Goal: Task Accomplishment & Management: Use online tool/utility

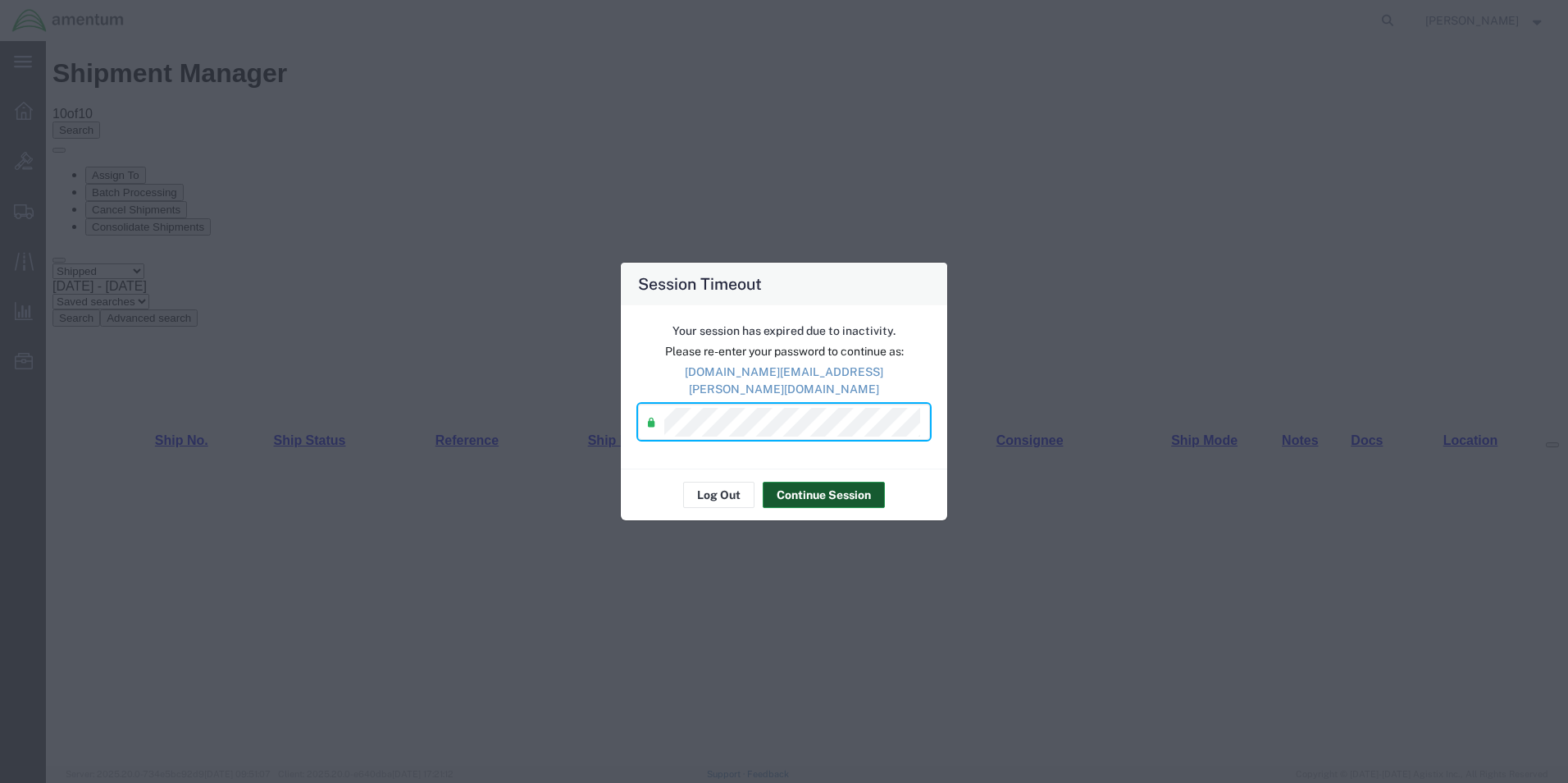
click at [813, 490] on button "Continue Session" at bounding box center [823, 494] width 122 height 26
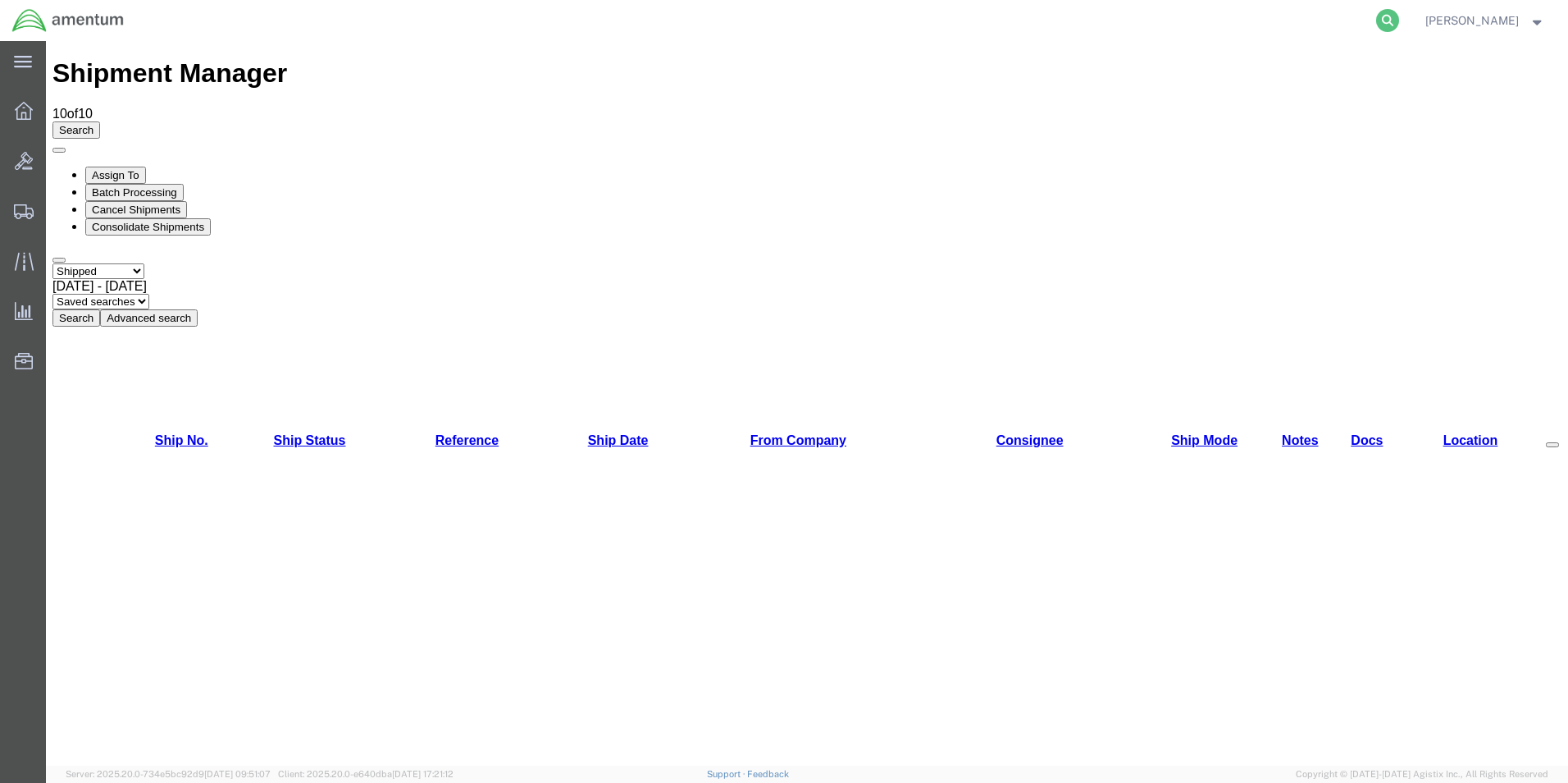
click at [1400, 19] on icon at bounding box center [1387, 20] width 23 height 23
click at [1131, 14] on input "search" at bounding box center [1126, 20] width 498 height 40
paste input "DCO-25282-169314"
type input "DCO-25282-169314"
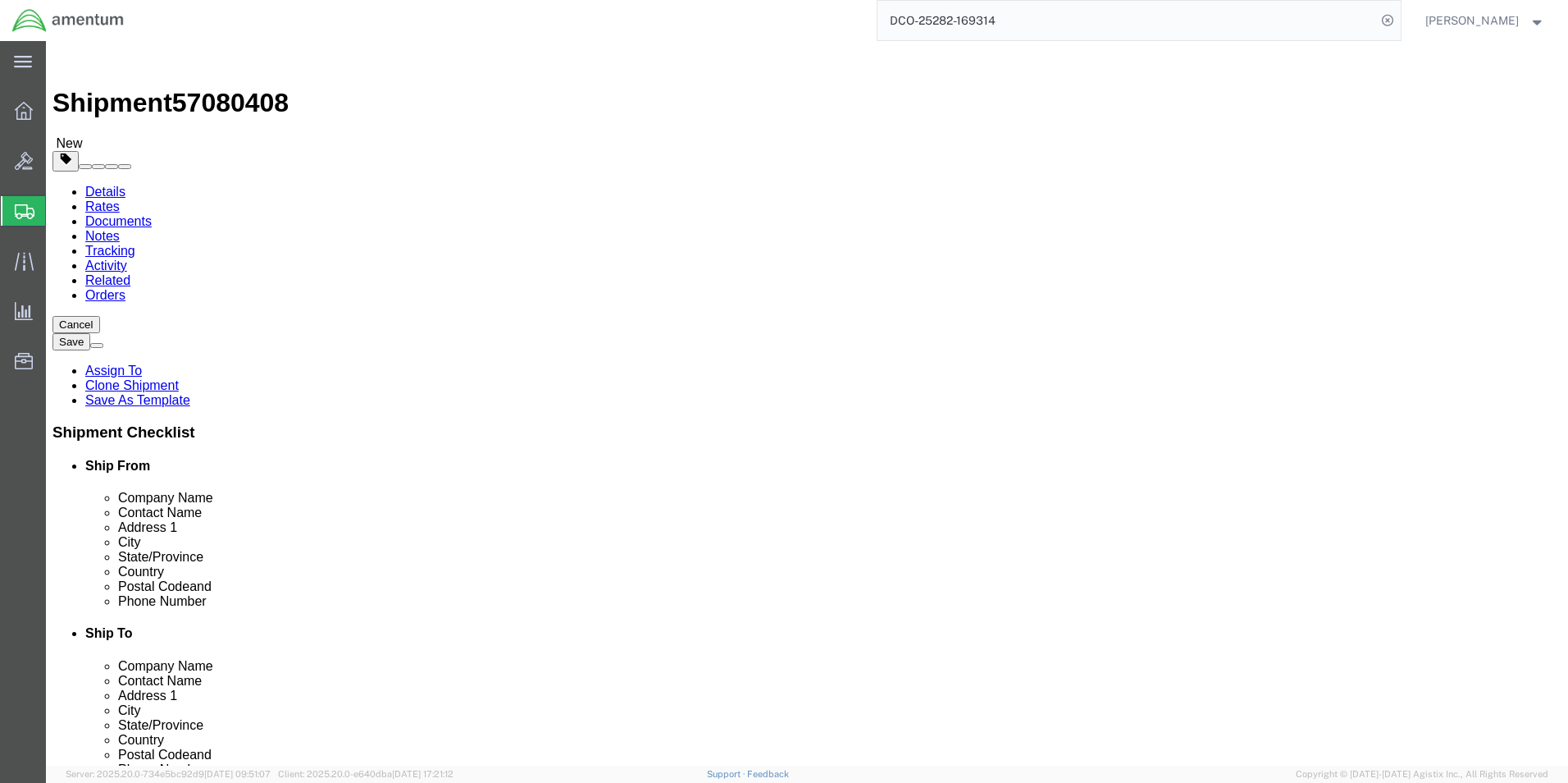
select select "49930"
select select
click input "[PHONE_NUMBER]"
type input "[PHONE_NUMBER]"
click input "text"
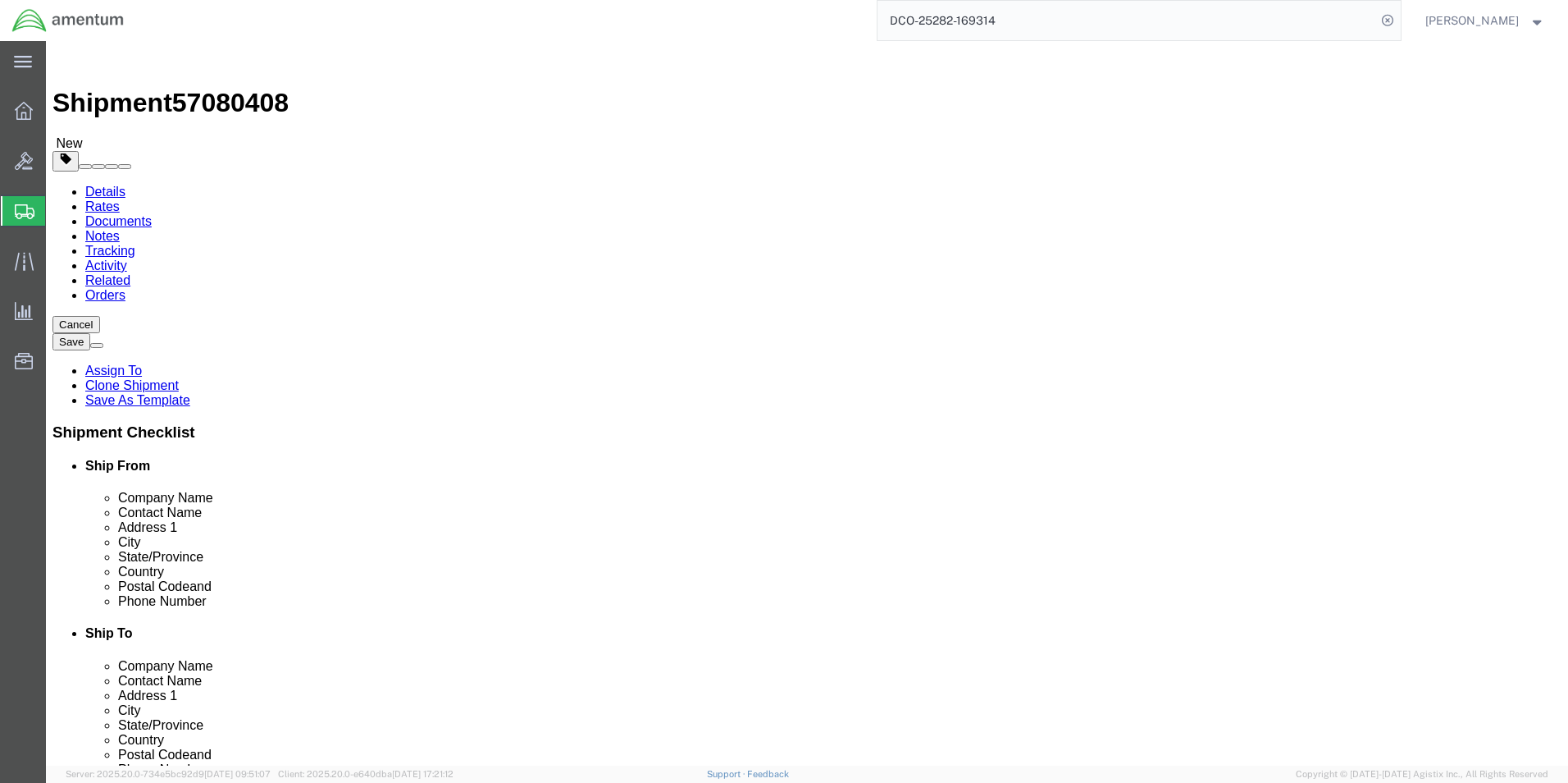
type input "[DOMAIN_NAME][EMAIL_ADDRESS][PERSON_NAME][DOMAIN_NAME]"
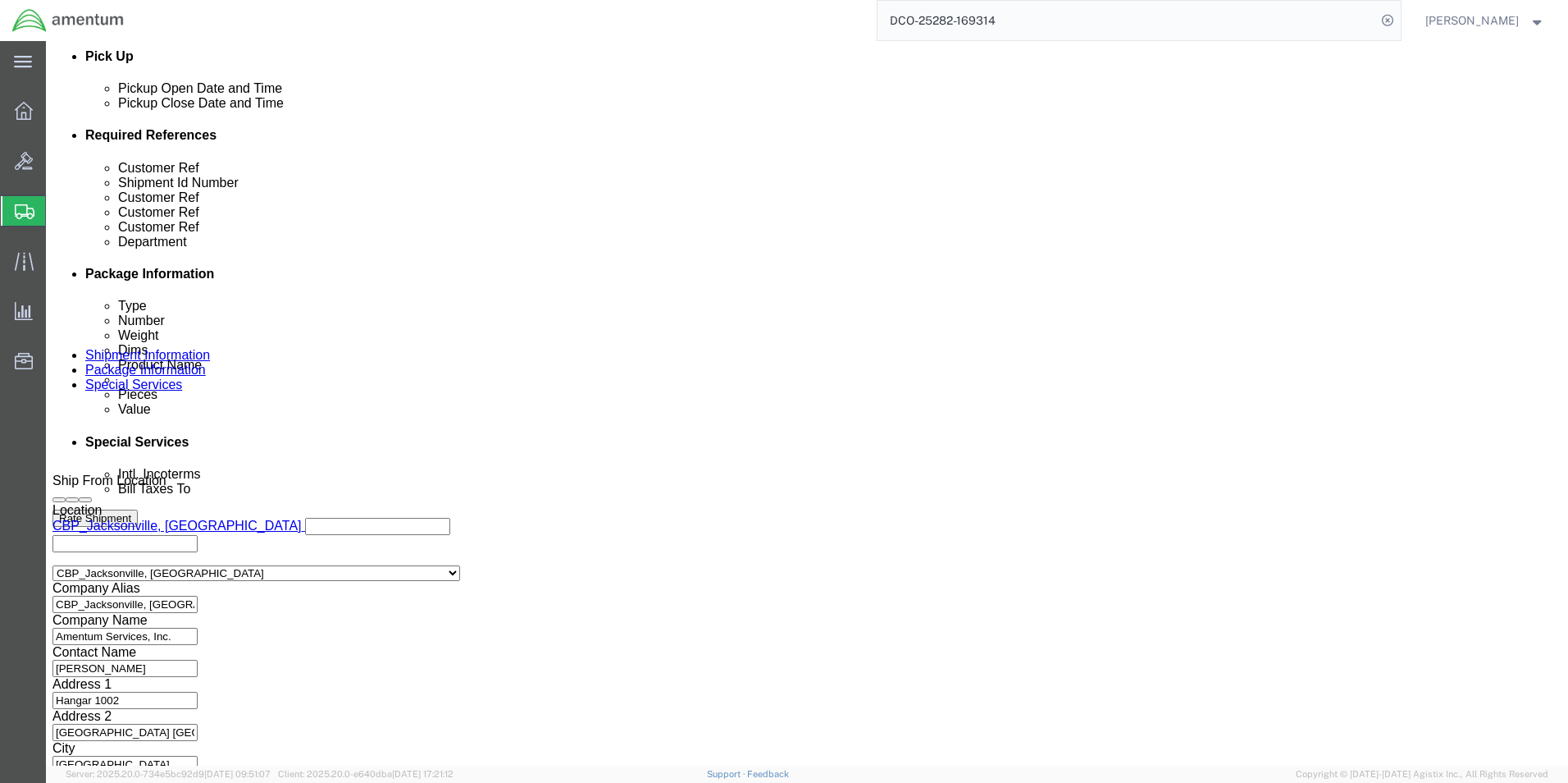
scroll to position [747, 0]
click button "Continue"
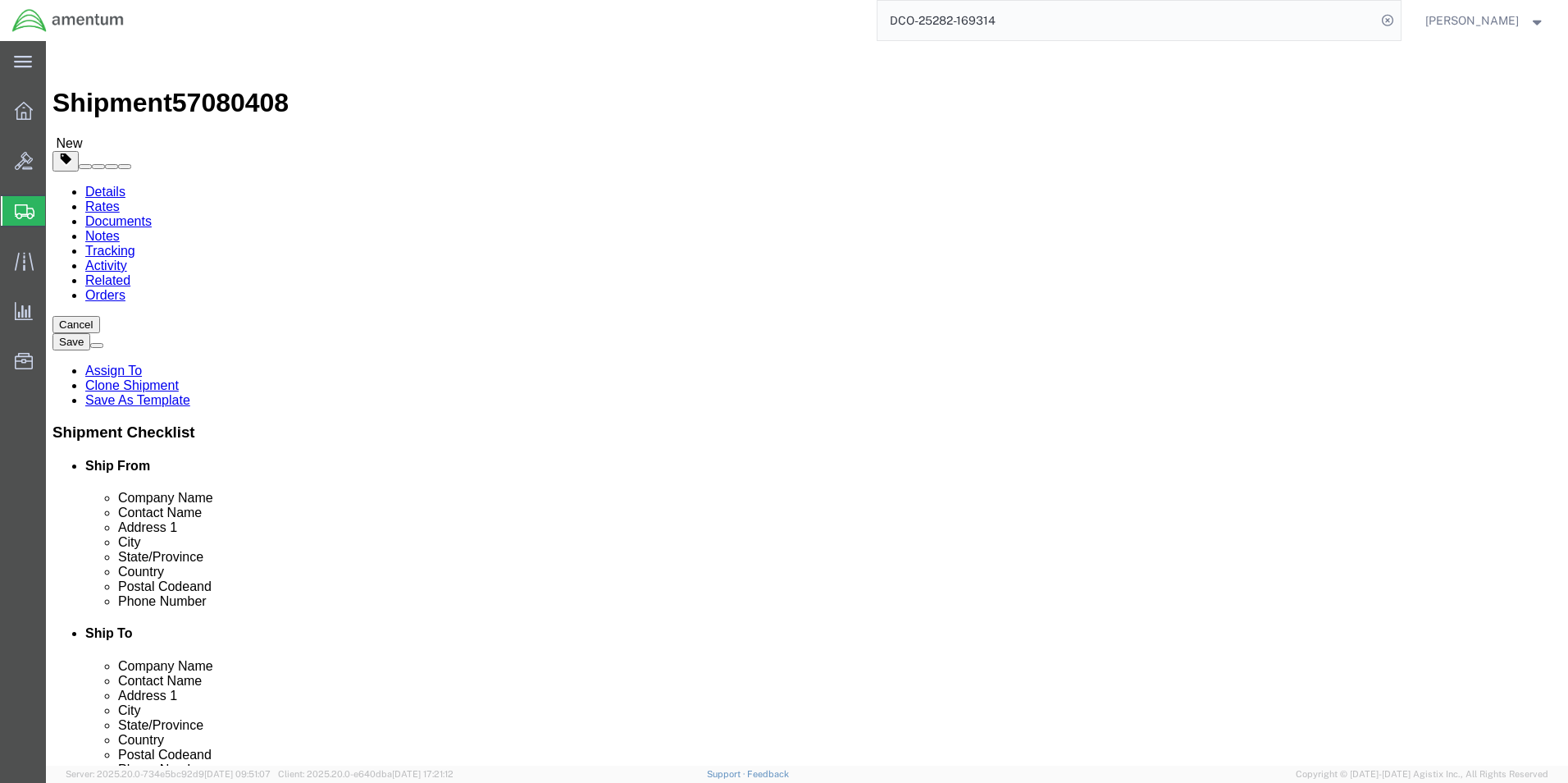
click button "Rate Shipment"
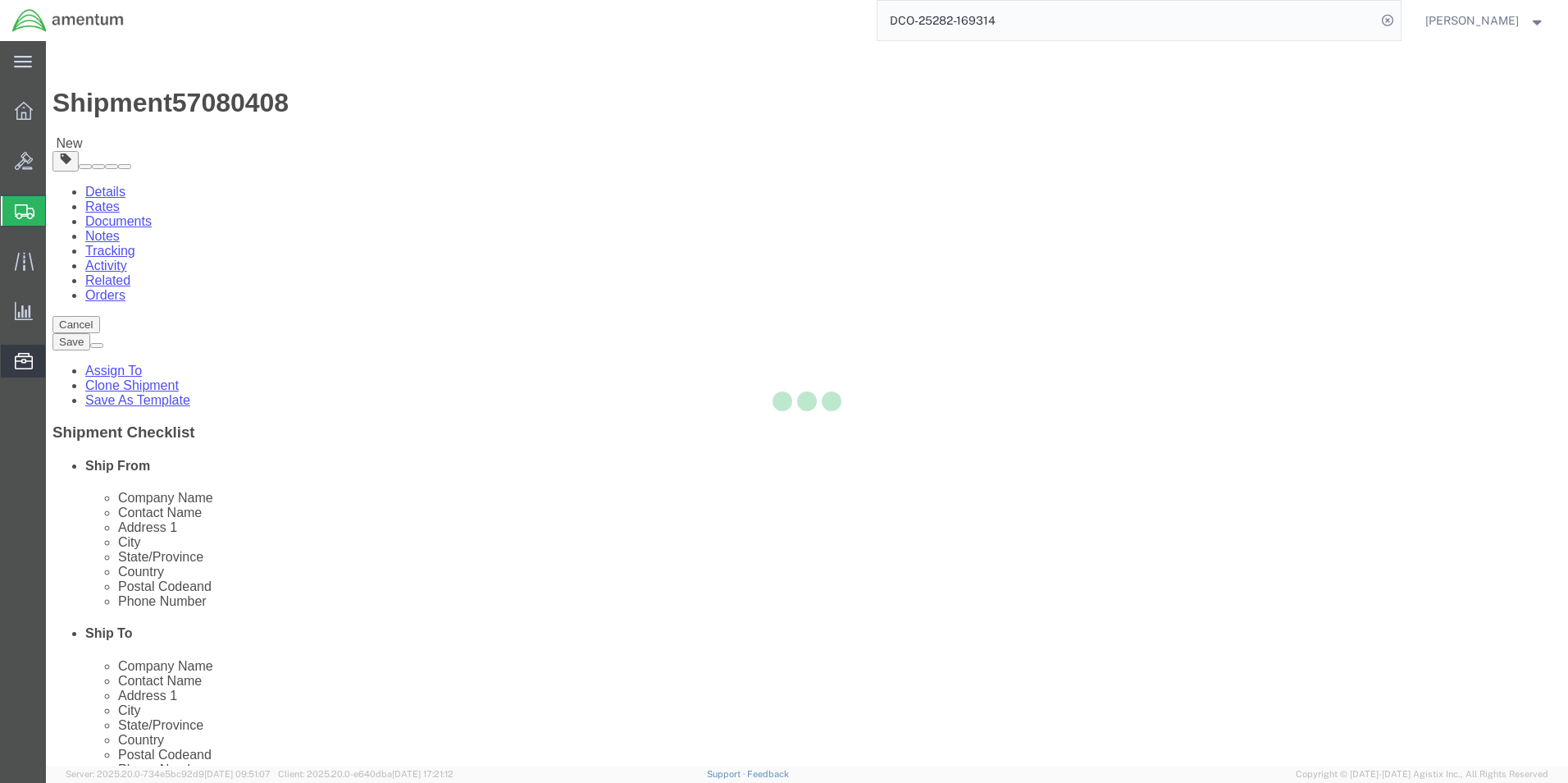
select select "49930"
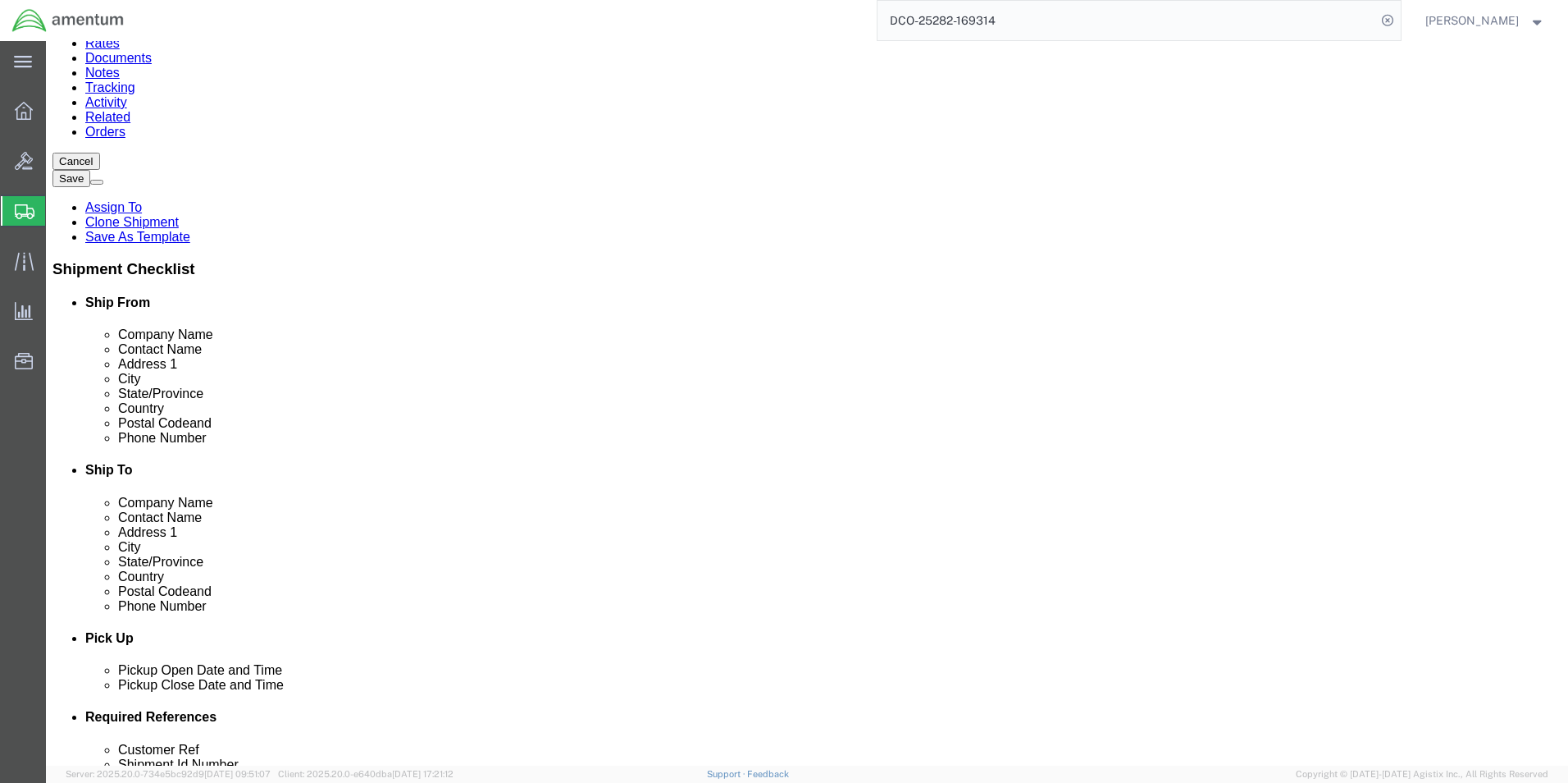
scroll to position [164, 0]
click input "404.767.5800"
type input "4047675800"
click button "Rate Shipment"
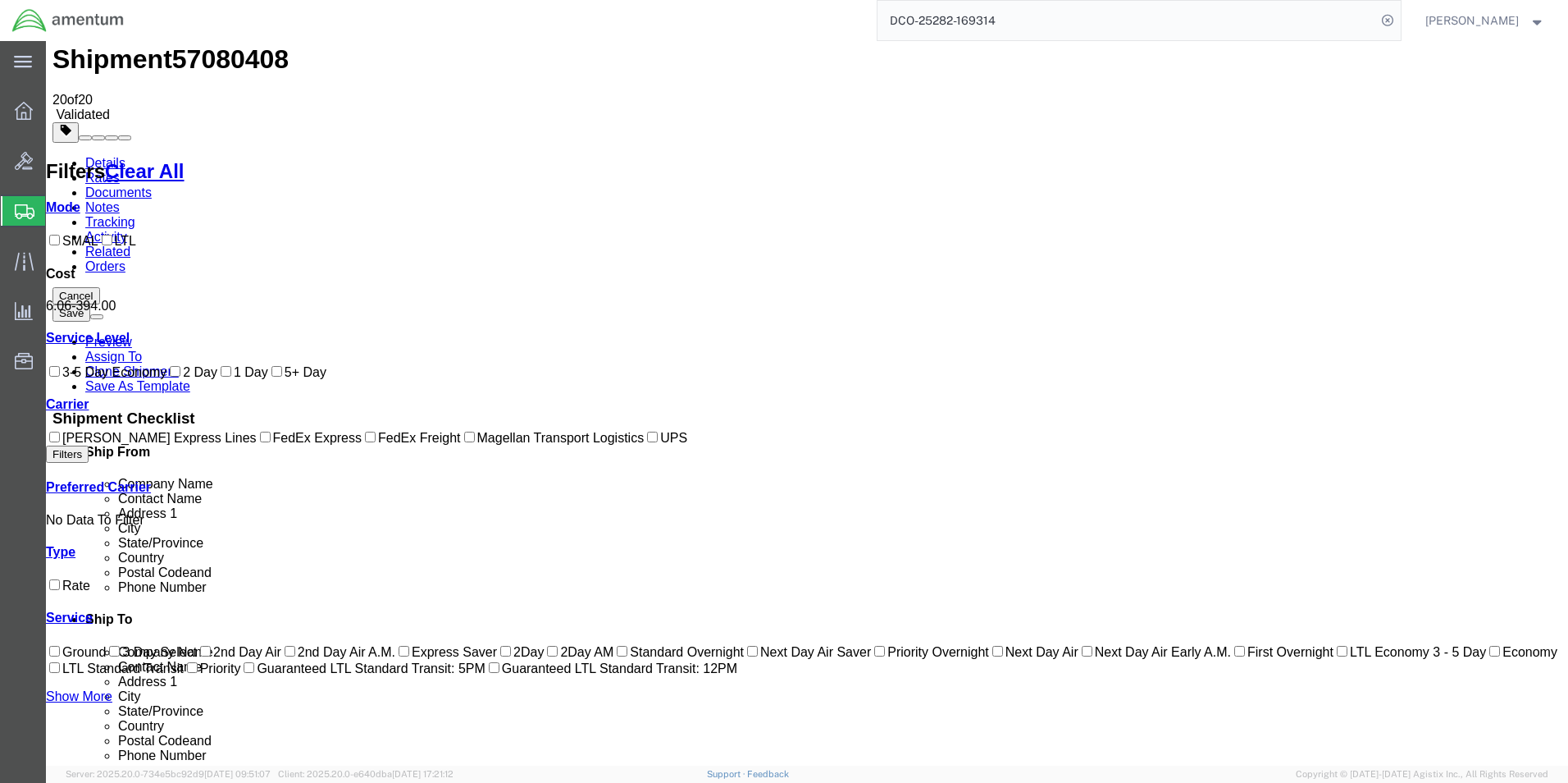
scroll to position [14, 0]
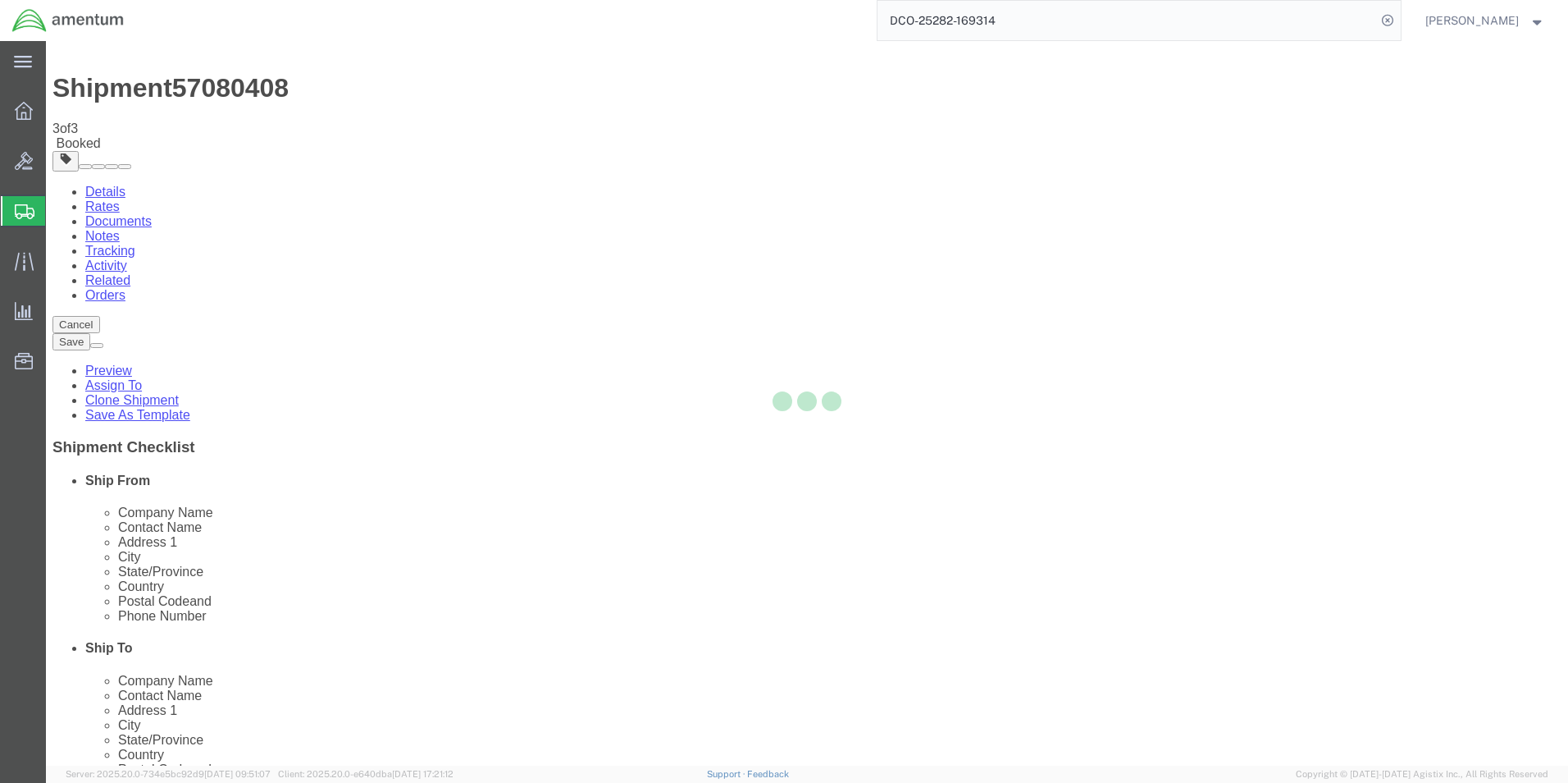
scroll to position [0, 0]
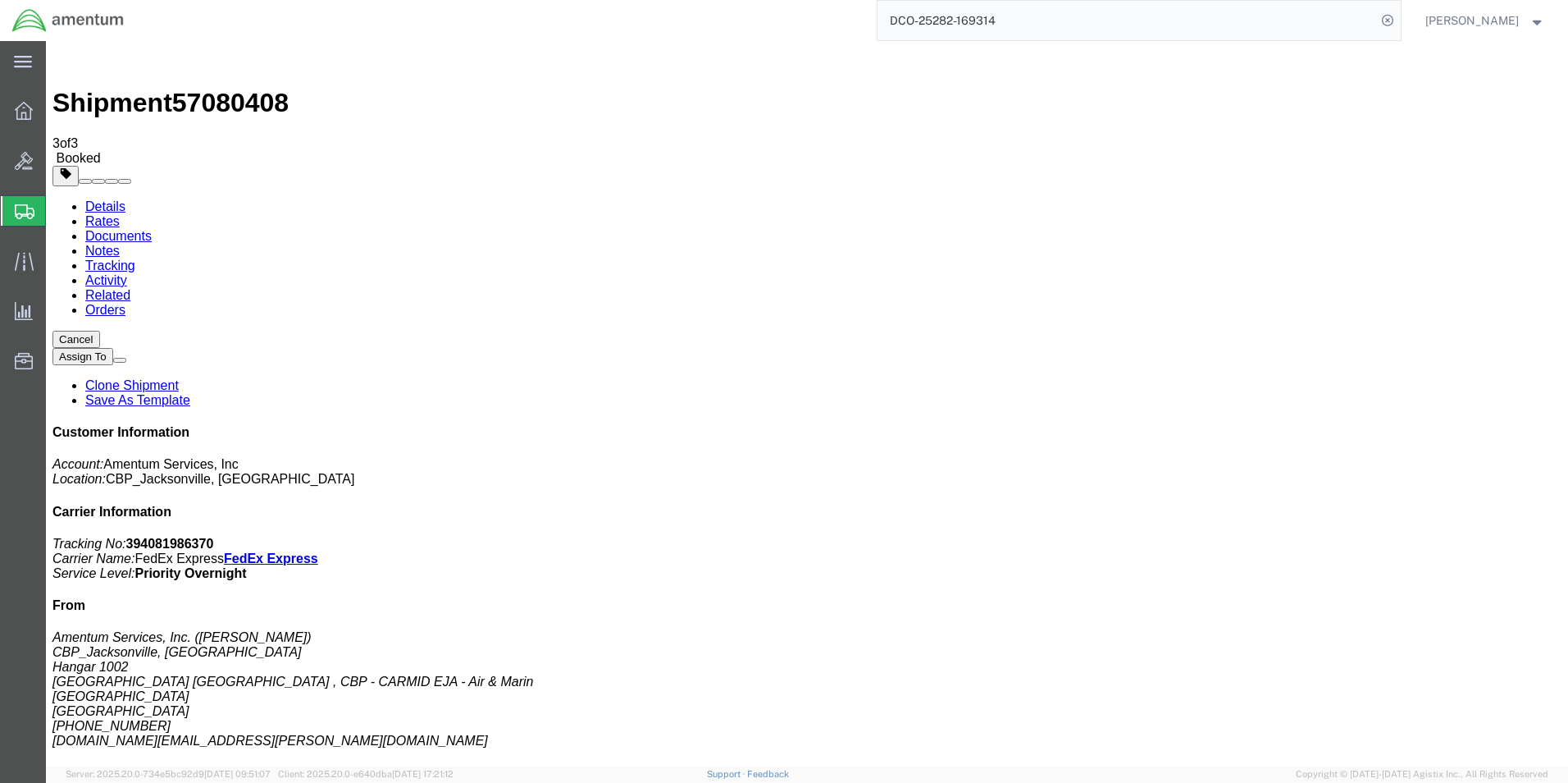
click at [214, 537] on b "394081986370" at bounding box center [170, 543] width 88 height 14
copy b "394081986370"
